Goal: Find specific page/section: Find specific page/section

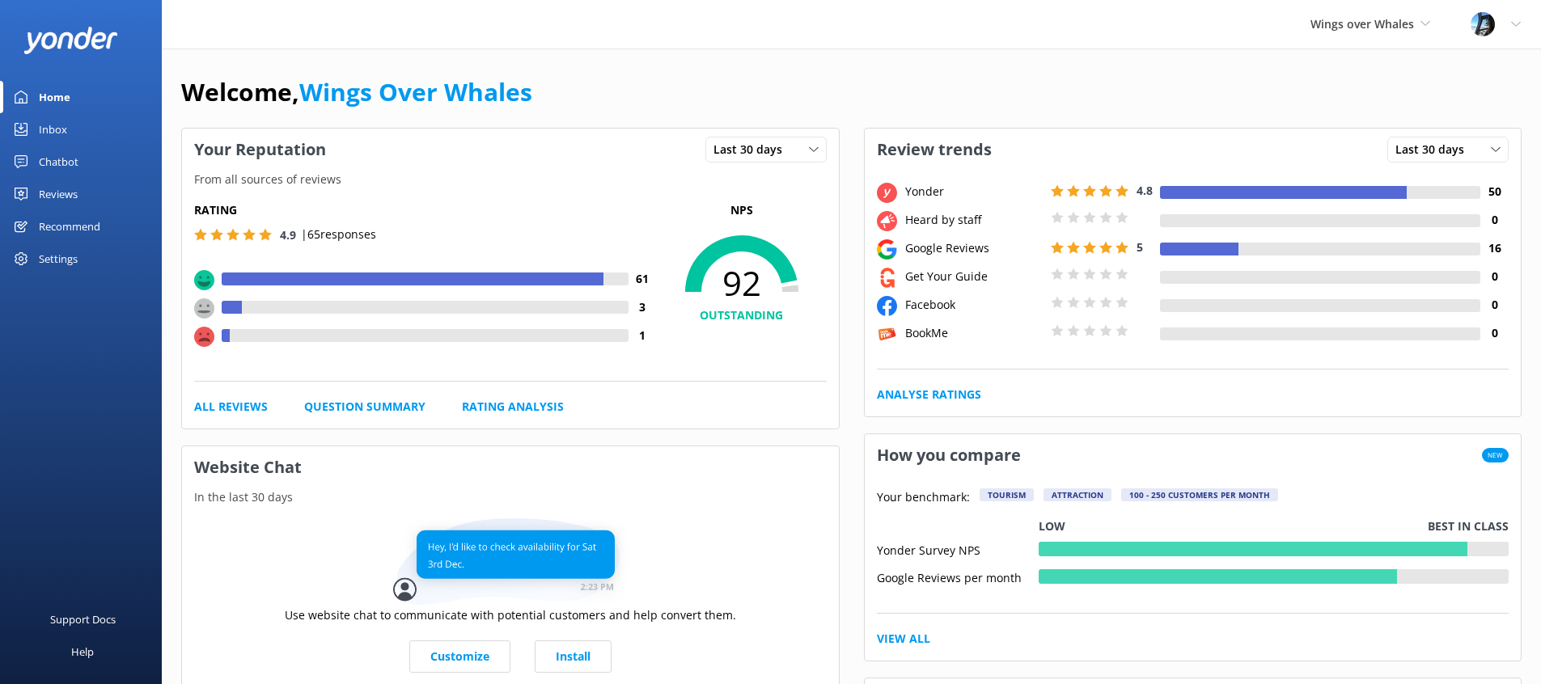
click at [61, 194] on div "Reviews" at bounding box center [58, 194] width 39 height 32
